Goal: Task Accomplishment & Management: Manage account settings

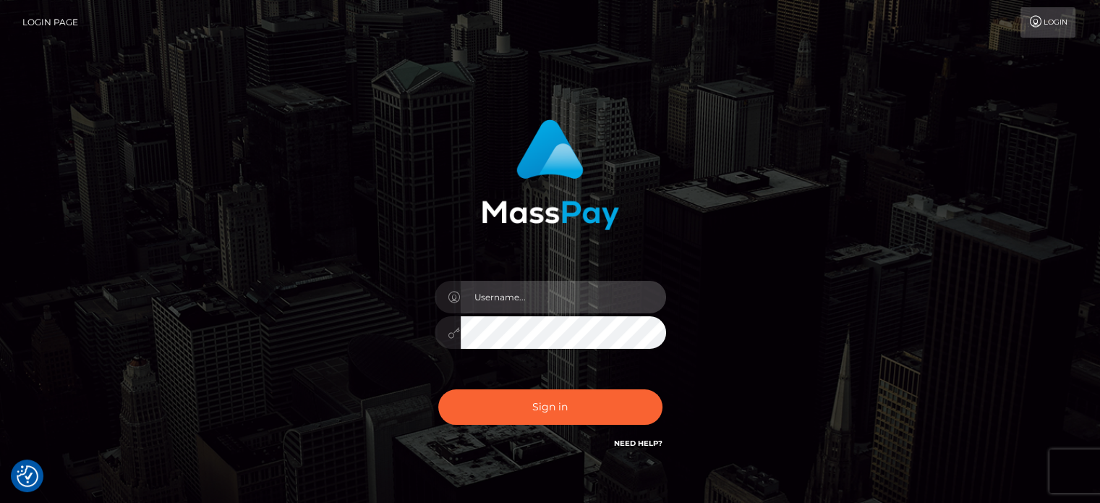
click at [500, 297] on input "text" at bounding box center [563, 297] width 205 height 33
type input "[PERSON_NAME].k"
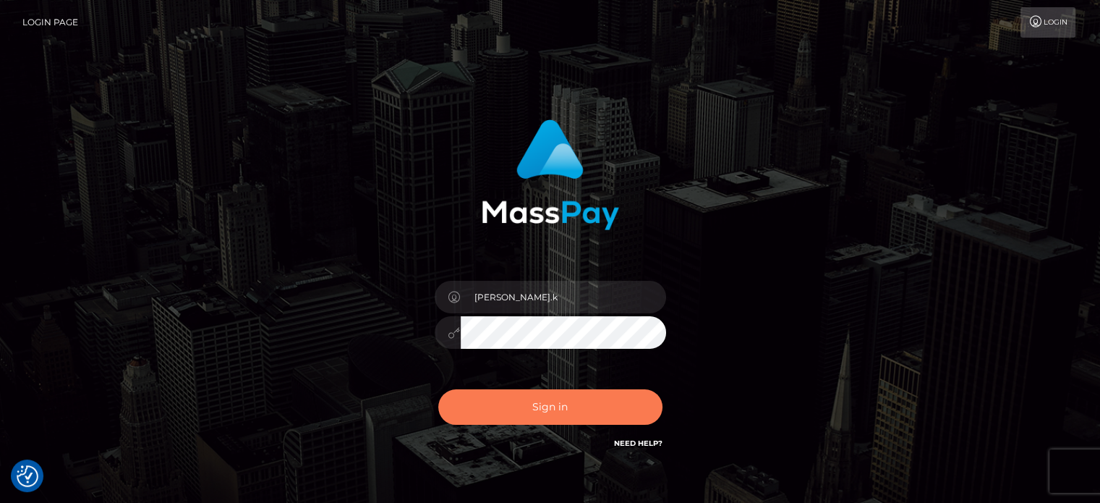
click at [542, 401] on button "Sign in" at bounding box center [550, 406] width 224 height 35
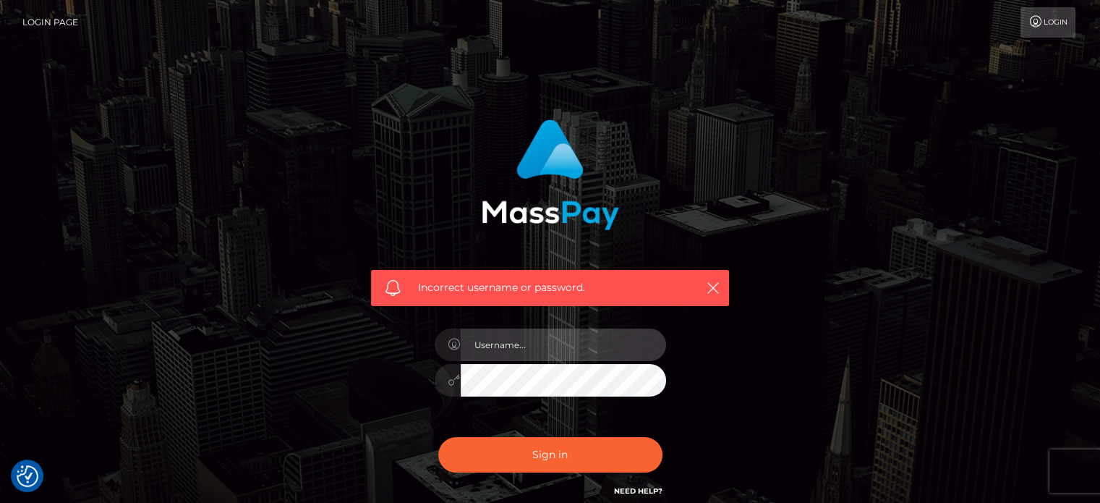
click at [546, 348] on input "text" at bounding box center [563, 344] width 205 height 33
type input "gunjan.k"
click at [550, 343] on input "text" at bounding box center [563, 344] width 205 height 33
type input "[PERSON_NAME].k"
click at [330, 377] on div "Incorrect username or password. gunjan.k" at bounding box center [550, 316] width 824 height 416
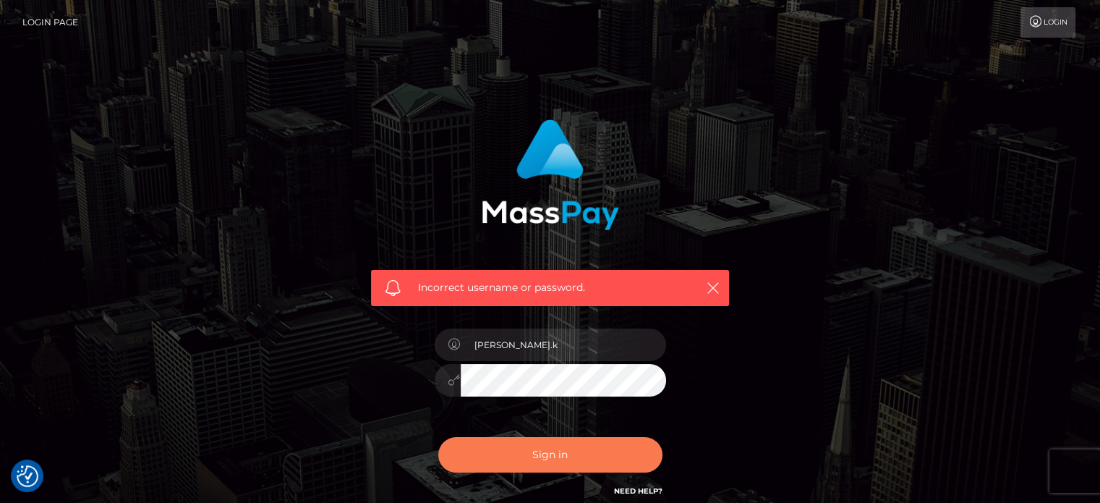
click at [529, 456] on button "Sign in" at bounding box center [550, 454] width 224 height 35
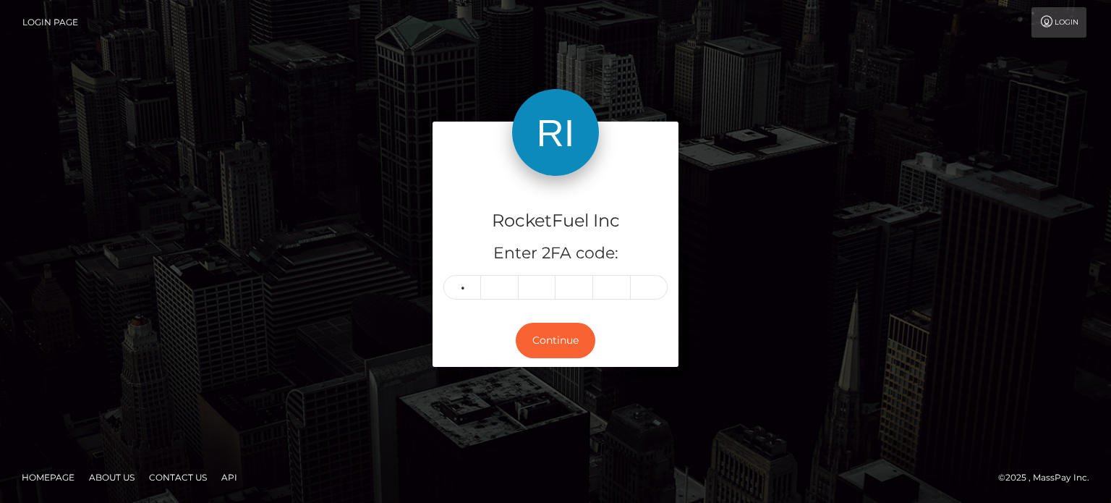
type input "5"
type input "0"
type input "9"
type input "5"
type input "1"
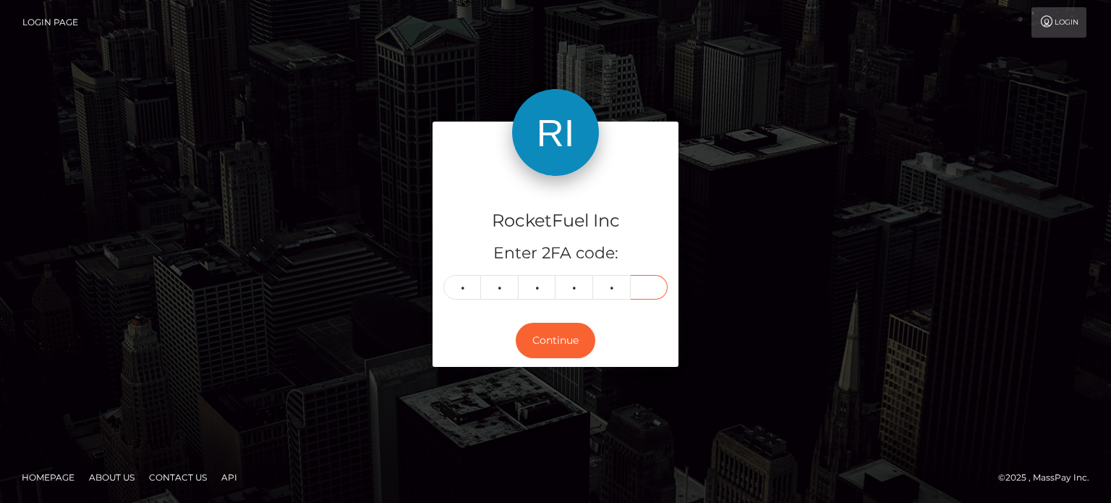
type input "3"
